Goal: Navigation & Orientation: Find specific page/section

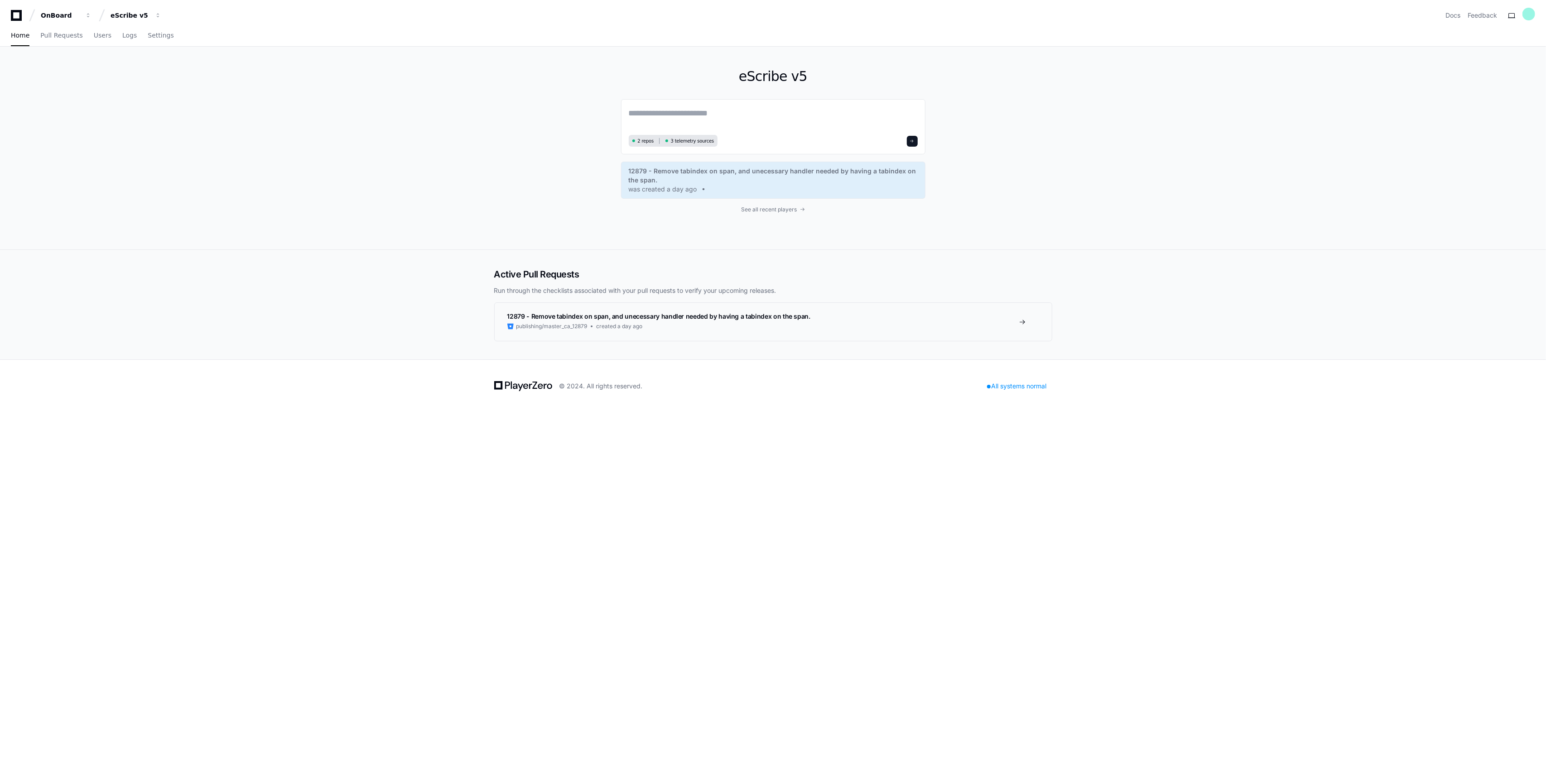
click at [351, 163] on div "eScribe v5 2 repos 3 telemetry sources 12879 - Remove tabindex on span, and une…" at bounding box center [773, 148] width 1546 height 203
click at [159, 10] on button "eScribe v5" at bounding box center [136, 15] width 58 height 16
click at [495, 193] on div "eScribe v5 2 repos 3 telemetry sources 12879 - Remove tabindex on span, and une…" at bounding box center [773, 148] width 580 height 203
click at [358, 174] on div "eScribe v5 2 repos 3 telemetry sources 12879 - Remove tabindex on span, and une…" at bounding box center [773, 148] width 1546 height 203
click at [163, 13] on button "eScribe v5" at bounding box center [136, 15] width 58 height 16
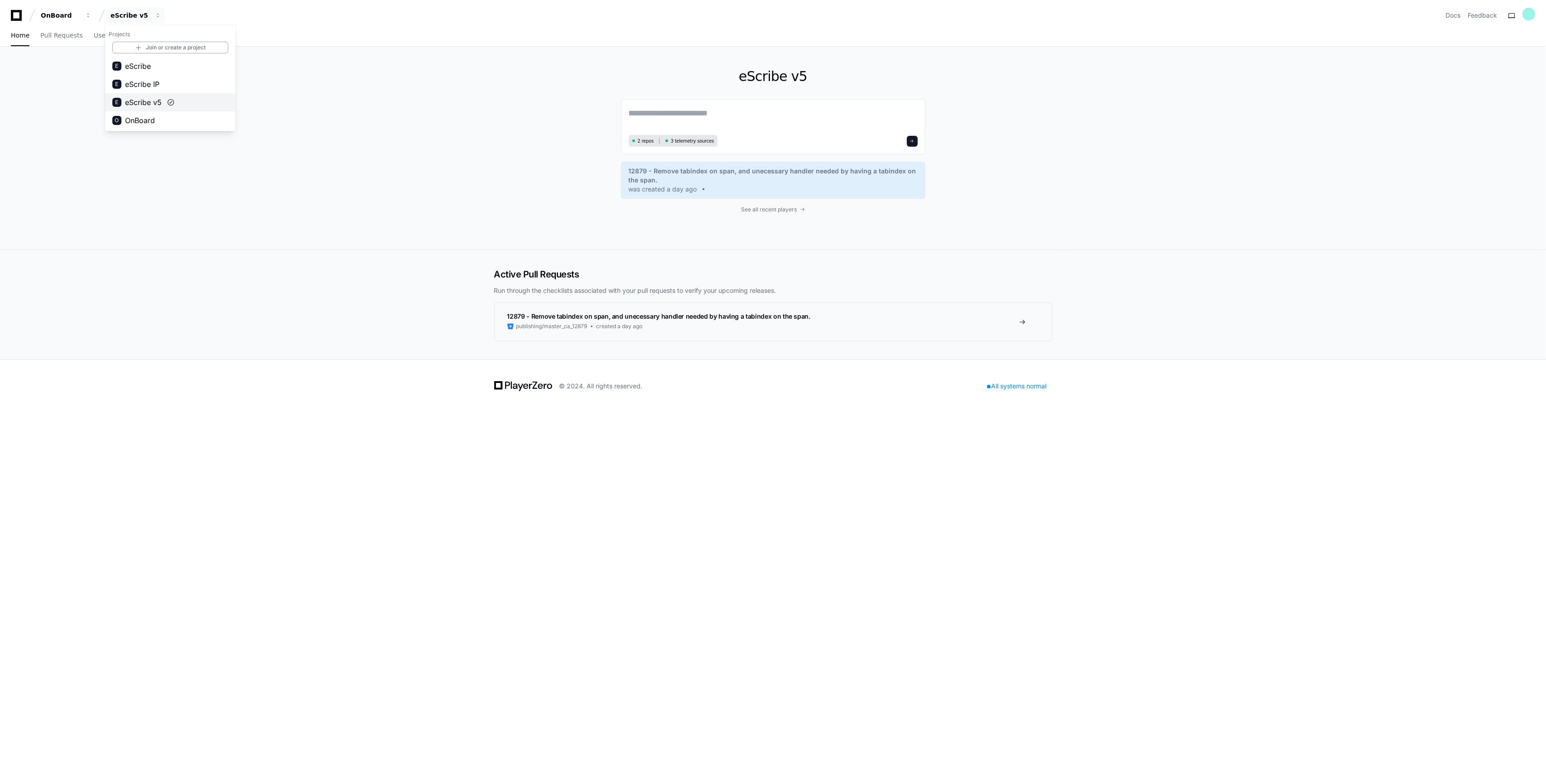
click at [160, 101] on span "eScribe v5" at bounding box center [143, 103] width 37 height 11
click at [376, 136] on div "eScribe v5 2 repos 3 telemetry sources 12879 - Remove tabindex on span, and une…" at bounding box center [773, 148] width 1546 height 203
drag, startPoint x: 821, startPoint y: 75, endPoint x: 712, endPoint y: 82, distance: 109.2
click at [712, 82] on h1 "eScribe v5" at bounding box center [773, 76] width 304 height 16
click at [371, 139] on div "eScribe v5 2 repos 3 telemetry sources 12879 - Remove tabindex on span, and une…" at bounding box center [773, 148] width 1546 height 203
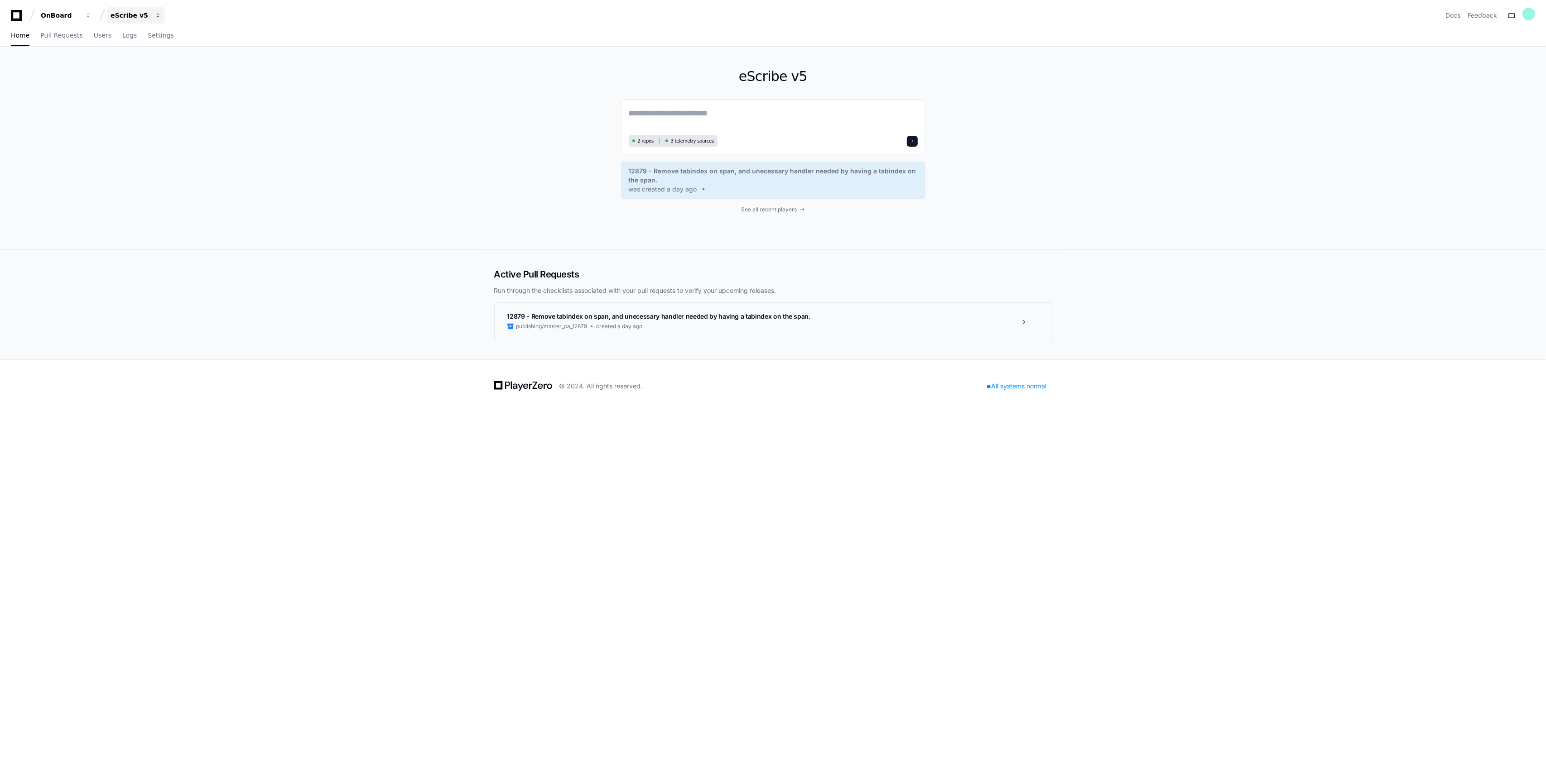
click at [161, 16] on button "eScribe v5" at bounding box center [136, 15] width 58 height 16
click at [80, 14] on button "OnBoard" at bounding box center [66, 15] width 58 height 16
click at [174, 162] on div "eScribe v5 2 repos 3 telemetry sources 12879 - Remove tabindex on span, and une…" at bounding box center [773, 148] width 1546 height 203
click at [157, 16] on span "button" at bounding box center [158, 15] width 7 height 7
